Goal: Information Seeking & Learning: Learn about a topic

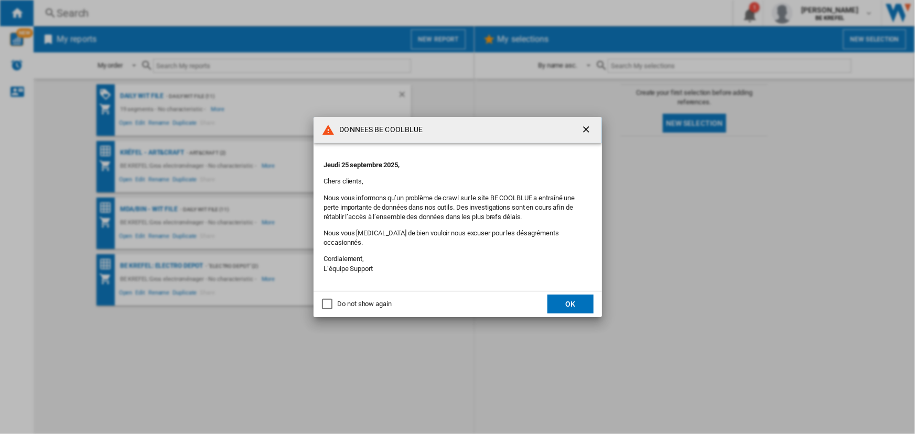
click at [558, 295] on button "OK" at bounding box center [570, 304] width 46 height 19
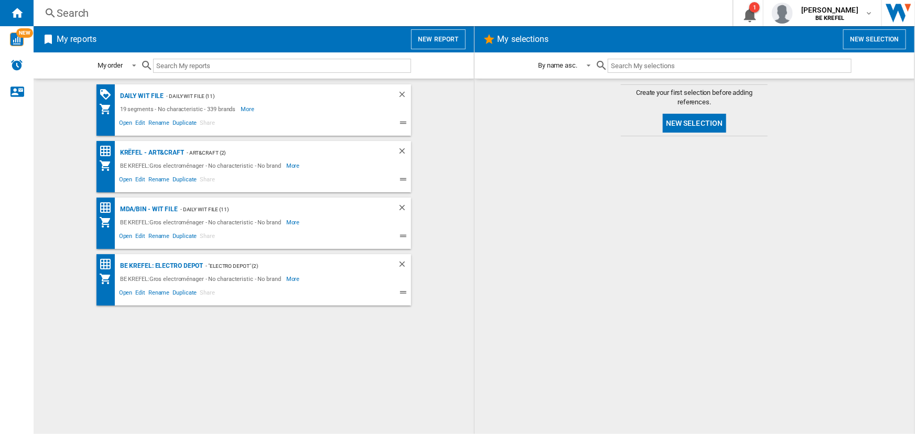
click at [117, 10] on div "Search" at bounding box center [381, 13] width 649 height 15
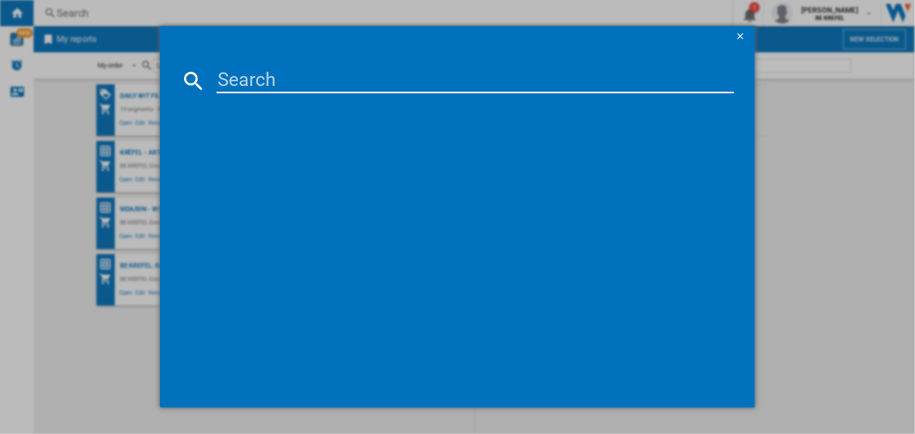
click at [232, 80] on input at bounding box center [475, 80] width 517 height 25
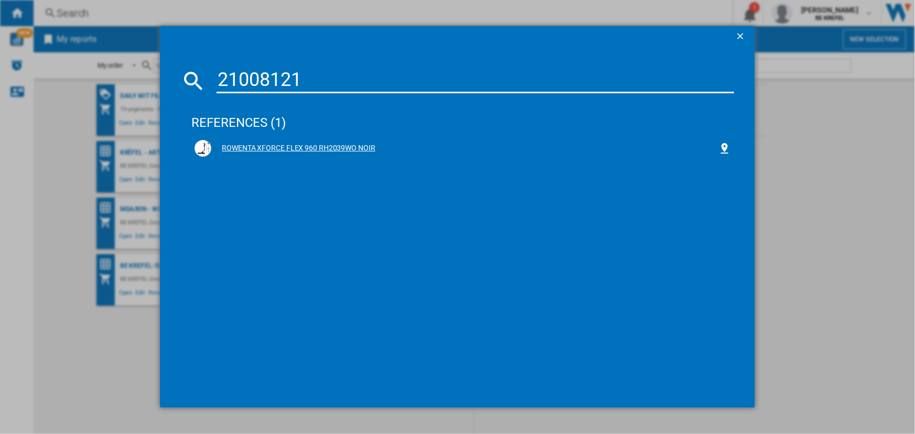
type input "21008121"
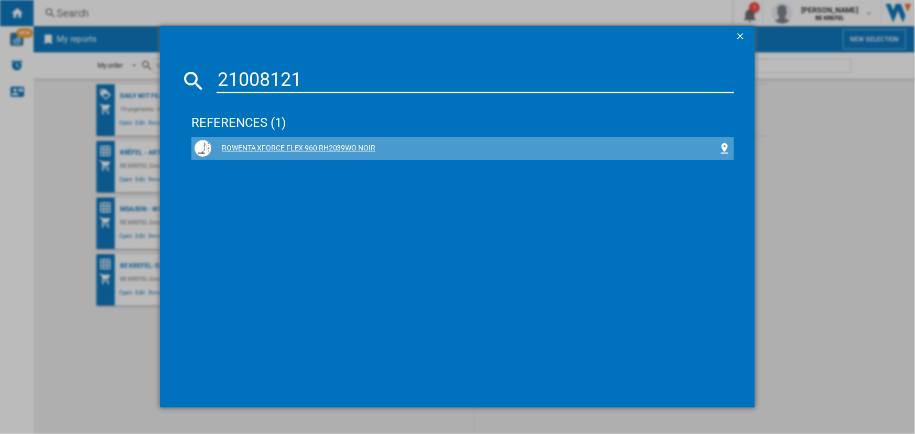
click at [267, 149] on div "ROWENTA XFORCE FLEX 960 RH2039WO NOIR" at bounding box center [464, 148] width 507 height 10
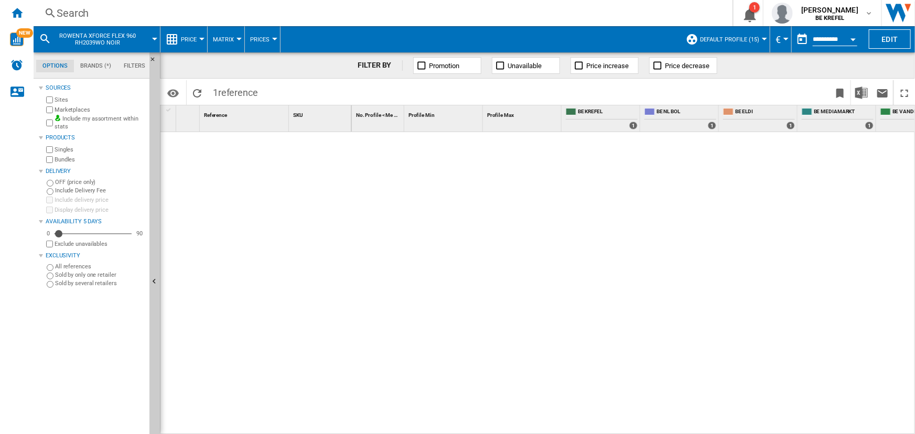
click at [199, 37] on button "Price" at bounding box center [191, 39] width 21 height 26
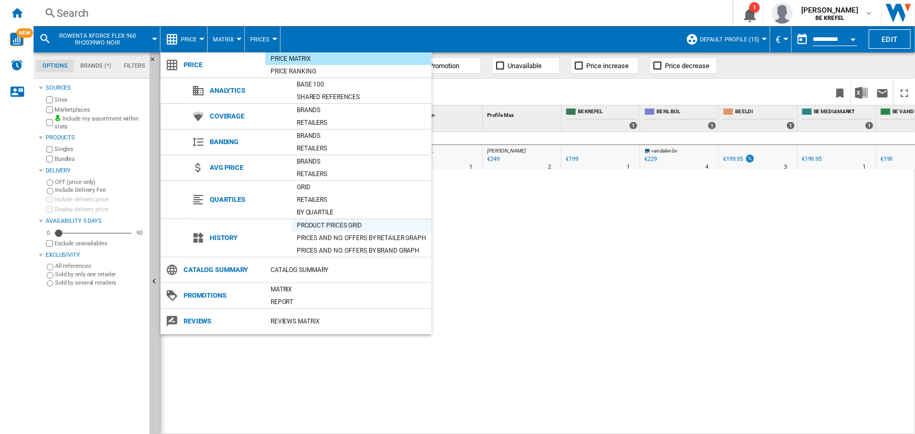
click at [325, 226] on div "Product prices grid" at bounding box center [362, 225] width 140 height 10
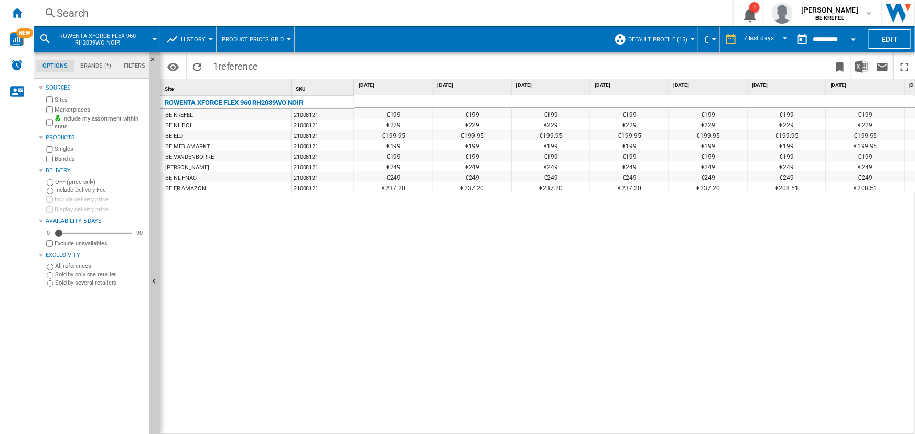
drag, startPoint x: 384, startPoint y: 142, endPoint x: 411, endPoint y: 153, distance: 29.1
click at [411, 153] on div "€199 €199 €199 €199 €199 €199 €199 €199 €229 €229 €229 €229 €229 €229 €229 €229…" at bounding box center [668, 142] width 629 height 94
click at [411, 153] on div "€199" at bounding box center [393, 155] width 78 height 10
click at [512, 138] on div "€199.95" at bounding box center [551, 135] width 78 height 10
drag, startPoint x: 566, startPoint y: 136, endPoint x: 408, endPoint y: 132, distance: 157.9
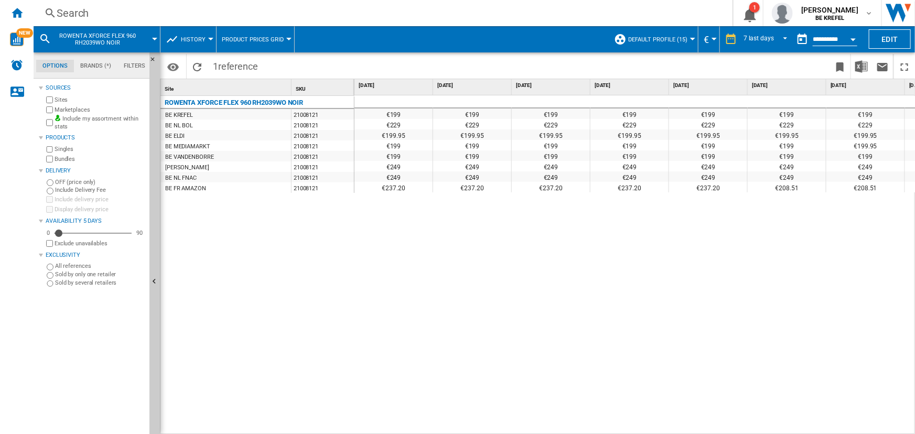
click at [561, 135] on div "€199.95" at bounding box center [551, 135] width 78 height 10
click at [406, 133] on div "€199.95" at bounding box center [393, 135] width 78 height 10
click at [759, 39] on div "7 last days" at bounding box center [759, 39] width 30 height 7
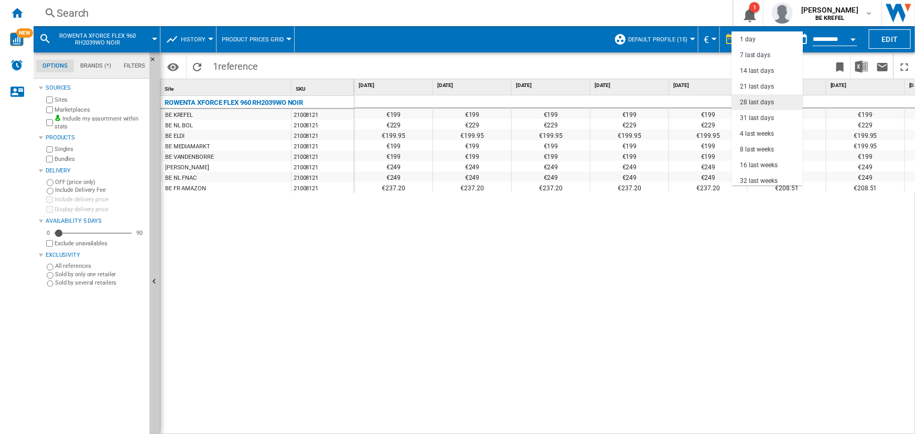
scroll to position [16, 0]
click at [752, 74] on div "21 last days" at bounding box center [757, 71] width 34 height 9
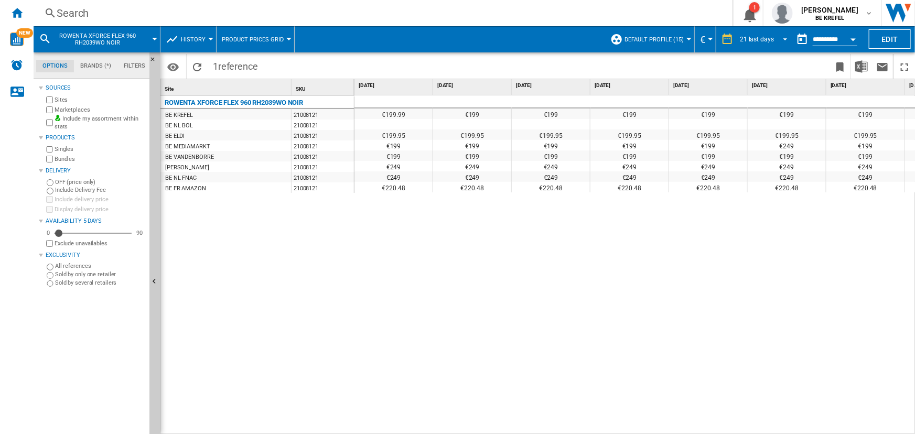
click at [753, 47] on md-select-value "21 last days" at bounding box center [765, 39] width 53 height 16
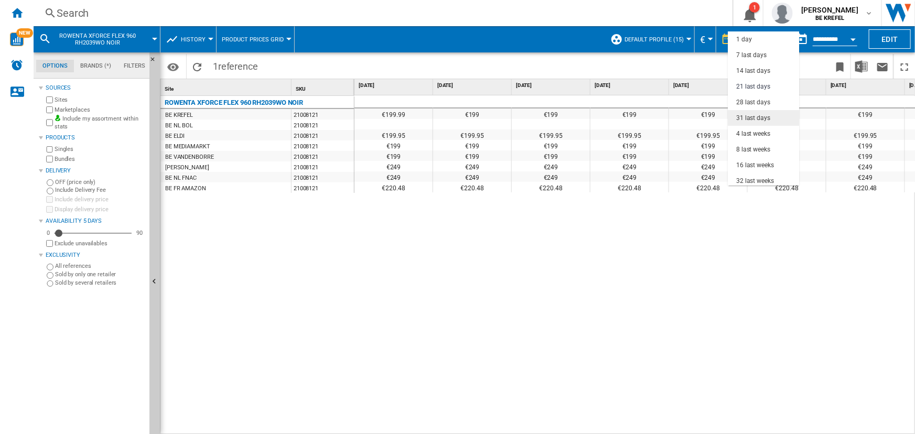
scroll to position [47, 0]
click at [759, 57] on div "28 last days" at bounding box center [753, 55] width 34 height 9
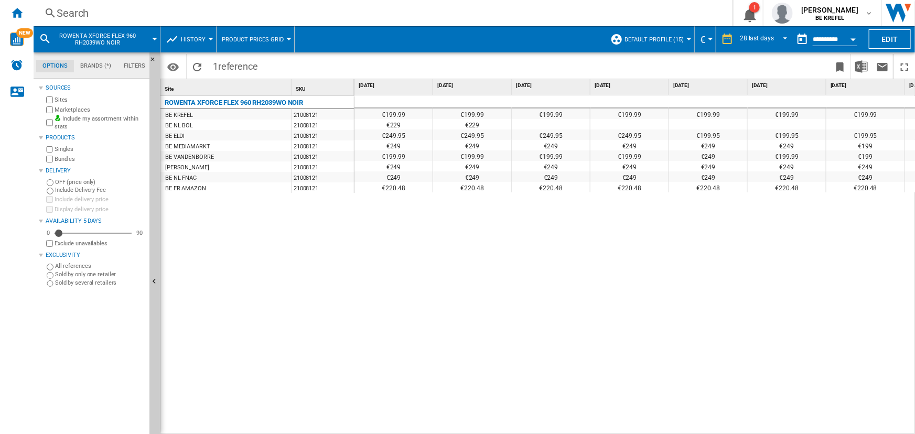
click at [396, 115] on div "€199.99" at bounding box center [393, 114] width 78 height 10
click at [702, 157] on div "€249" at bounding box center [708, 155] width 78 height 10
drag, startPoint x: 703, startPoint y: 157, endPoint x: 778, endPoint y: 160, distance: 75.0
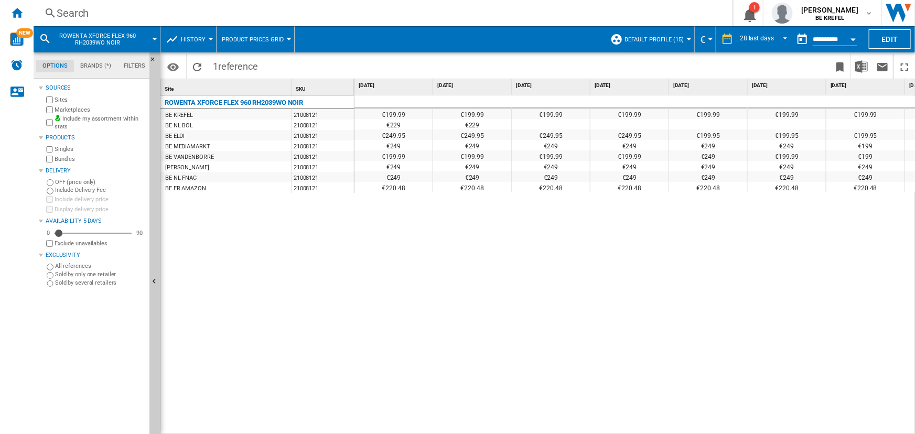
click at [785, 159] on div "€199.99" at bounding box center [787, 155] width 78 height 10
drag, startPoint x: 700, startPoint y: 135, endPoint x: 732, endPoint y: 135, distance: 31.5
click at [732, 135] on div "€199.95" at bounding box center [708, 135] width 78 height 10
drag, startPoint x: 721, startPoint y: 138, endPoint x: 206, endPoint y: 138, distance: 514.9
click at [206, 138] on div "Site 1 SKU 1 ROWENTA XFORCE FLEX 960 RH2039WO NOIR BE KREFEL 21008121 BE NL BOL…" at bounding box center [537, 256] width 754 height 354
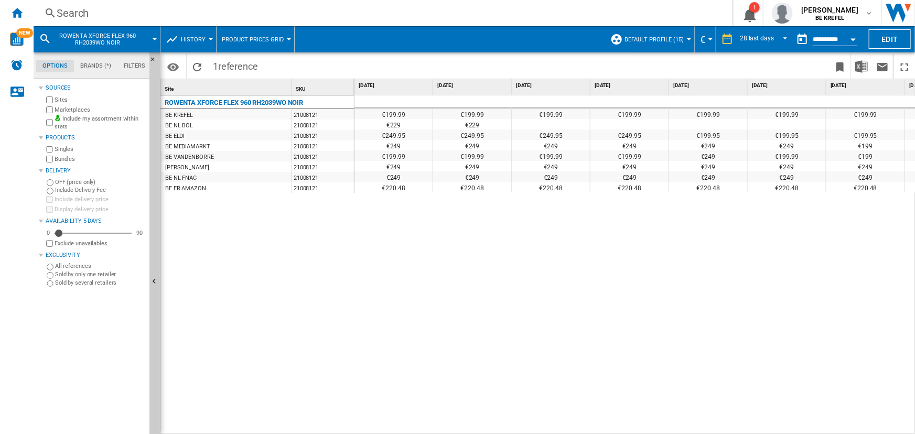
drag, startPoint x: 701, startPoint y: 113, endPoint x: 778, endPoint y: 124, distance: 77.8
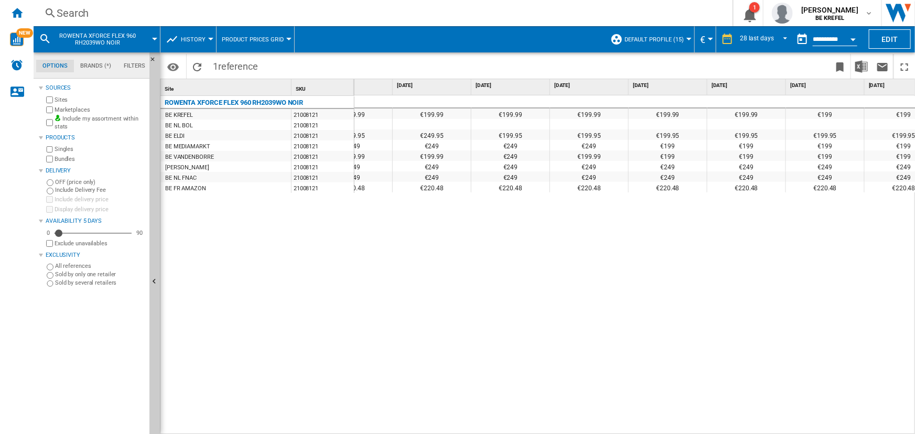
scroll to position [0, 199]
drag, startPoint x: 573, startPoint y: 156, endPoint x: 638, endPoint y: 155, distance: 64.5
drag, startPoint x: 656, startPoint y: 148, endPoint x: 661, endPoint y: 157, distance: 10.1
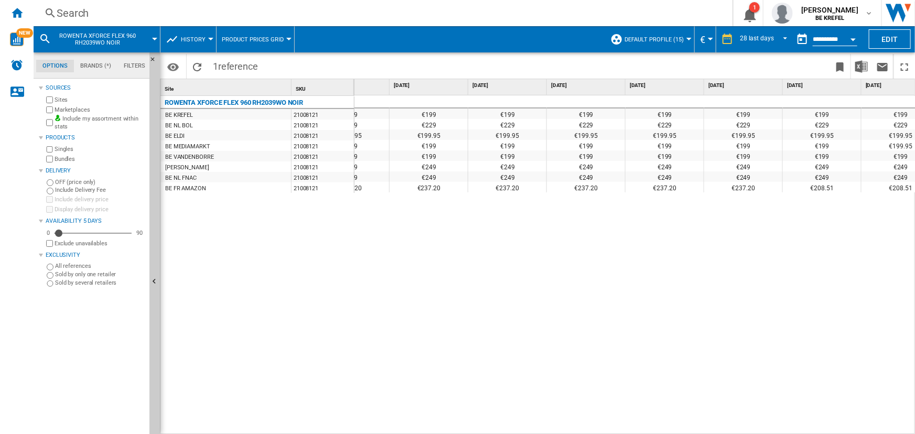
scroll to position [0, 1719]
